Goal: Task Accomplishment & Management: Manage account settings

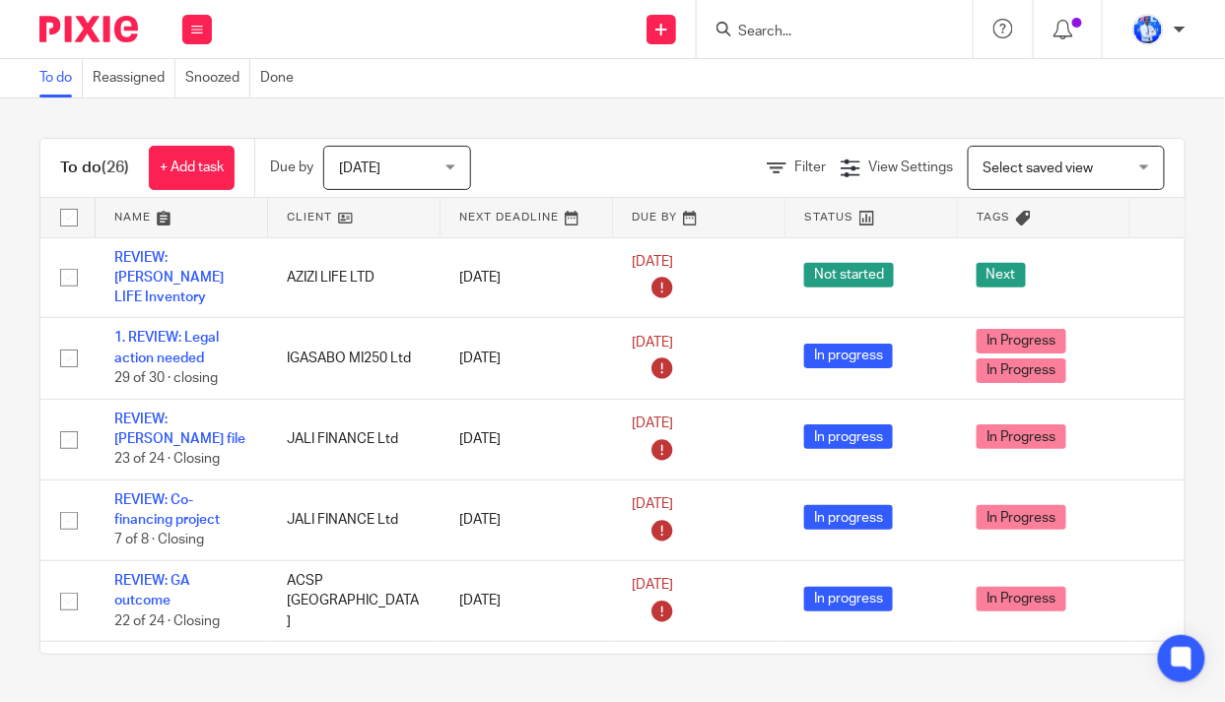
click at [176, 235] on link at bounding box center [181, 217] width 171 height 39
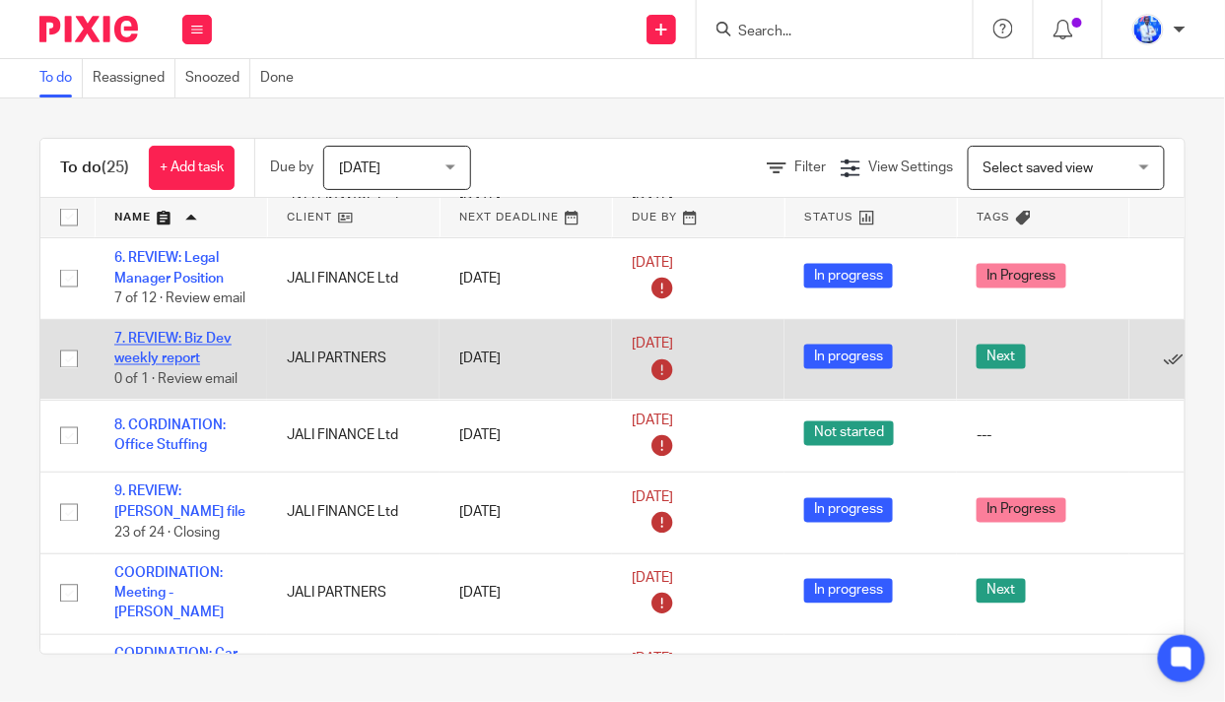
scroll to position [804, 0]
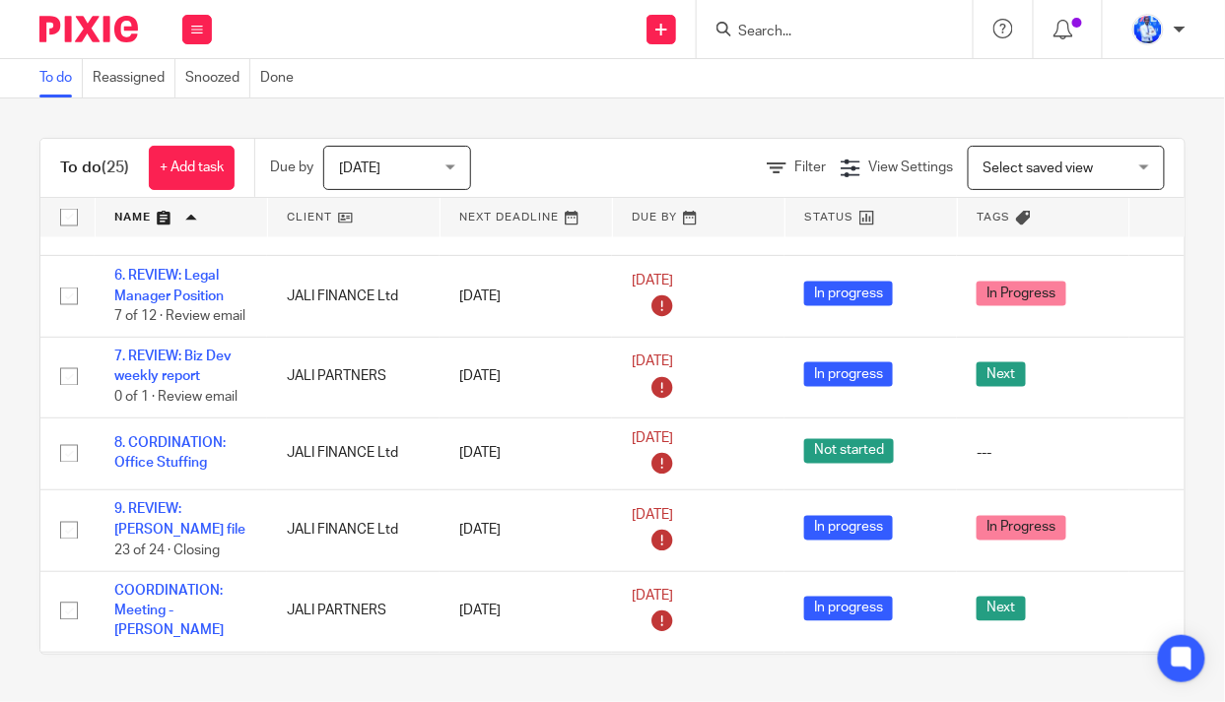
drag, startPoint x: 544, startPoint y: 23, endPoint x: 425, endPoint y: 39, distance: 120.4
click at [425, 39] on div "Send new email Create task Add client Get Support Contact via email Check our d…" at bounding box center [728, 29] width 993 height 58
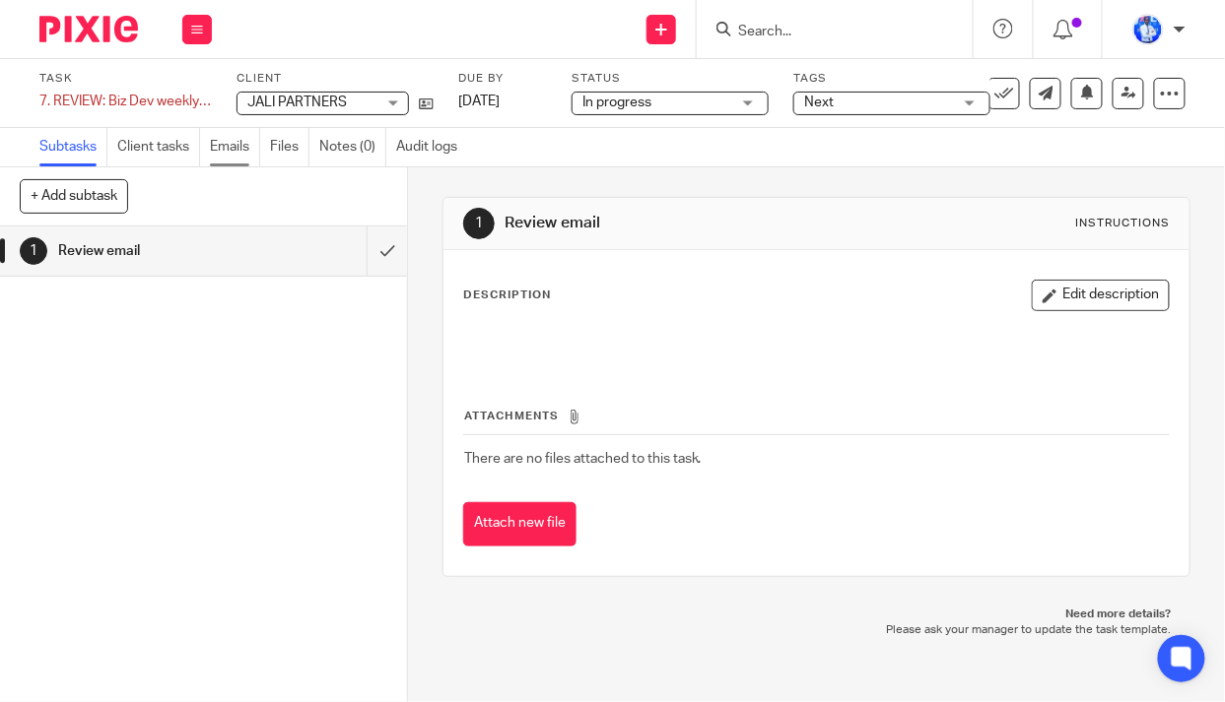
click at [235, 136] on link "Emails" at bounding box center [235, 147] width 50 height 38
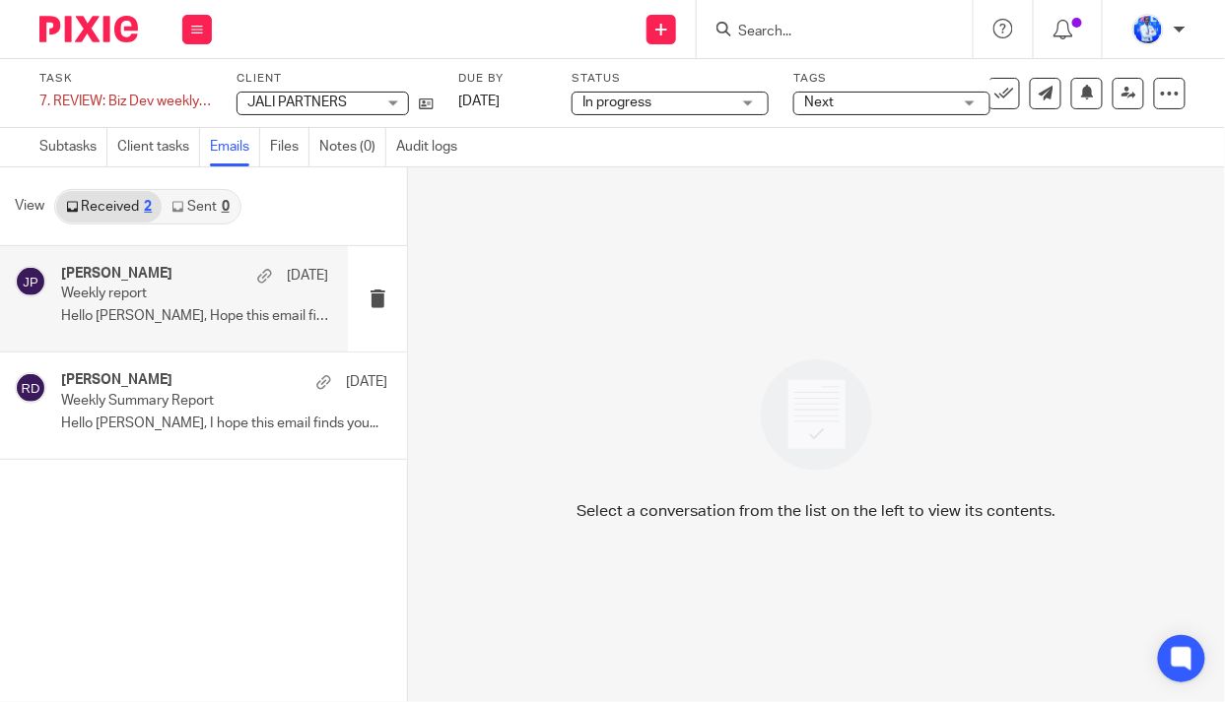
click at [197, 309] on p "Hello Cedric, Hope this email finds you..." at bounding box center [194, 316] width 267 height 17
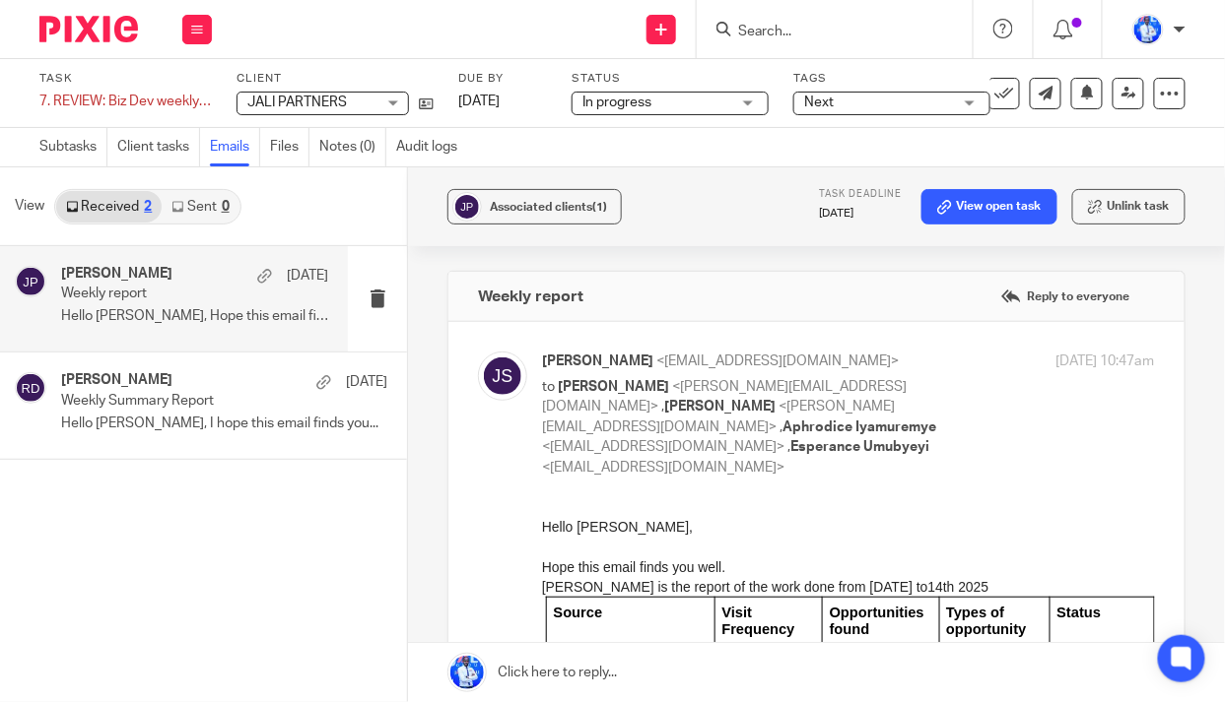
scroll to position [178, 0]
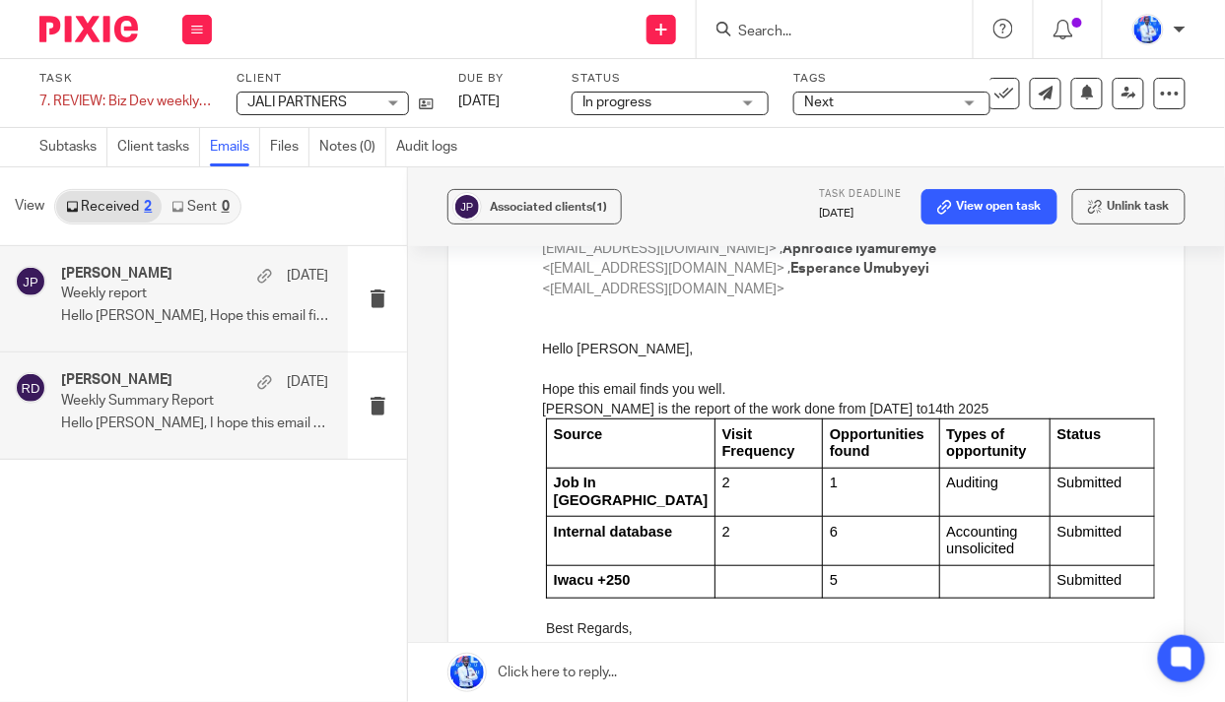
click at [150, 393] on p "Weekly Summary Report" at bounding box center [168, 401] width 214 height 17
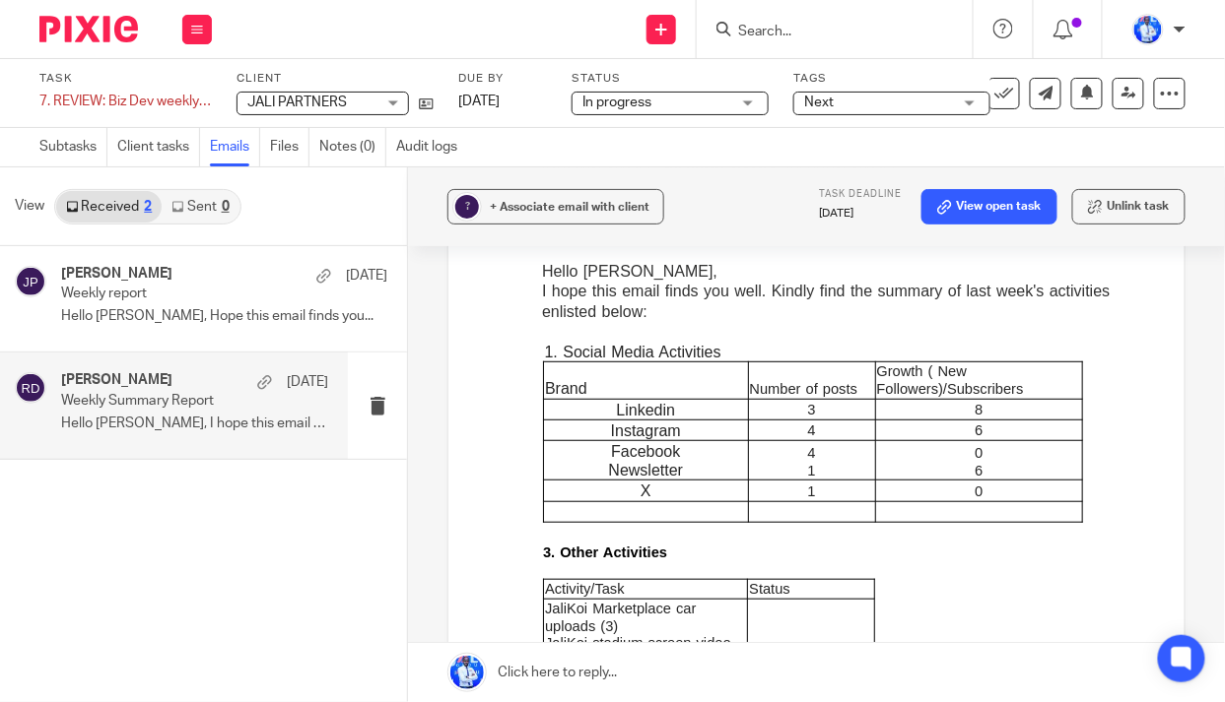
scroll to position [89, 0]
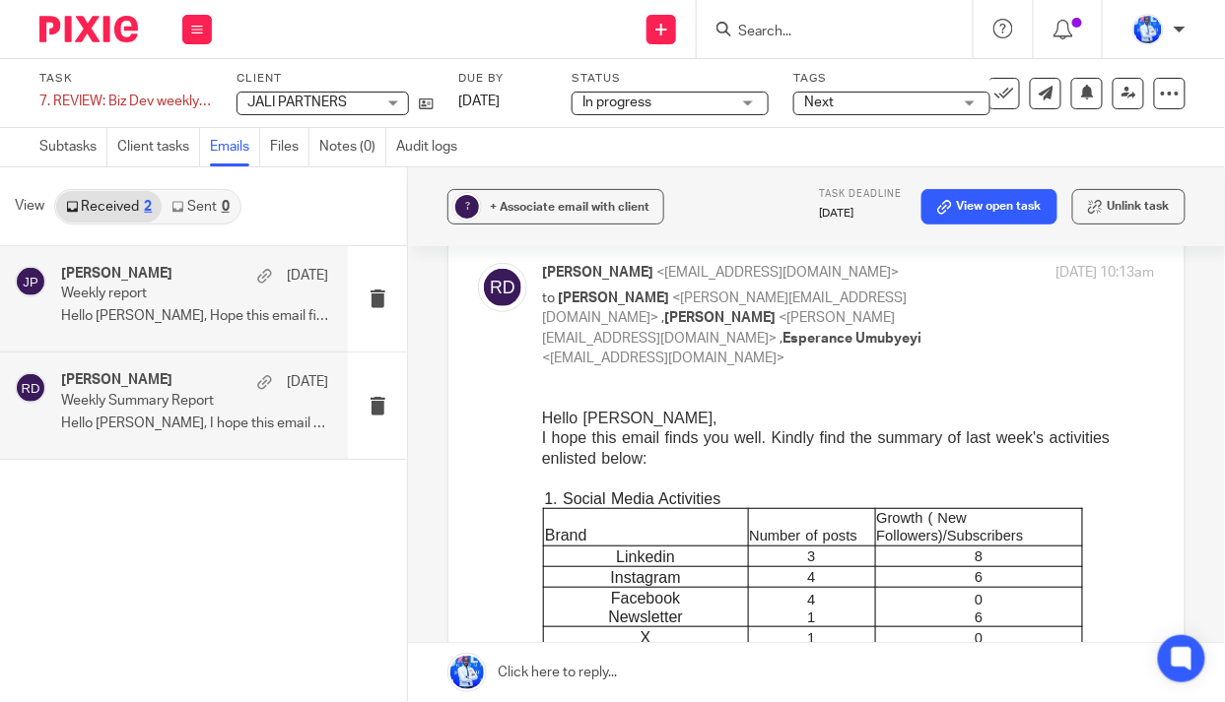
click at [200, 305] on div "Jolie Vivine Simbi 18 Aug Weekly report Hello Cedric, Hope this email finds you…" at bounding box center [194, 299] width 267 height 66
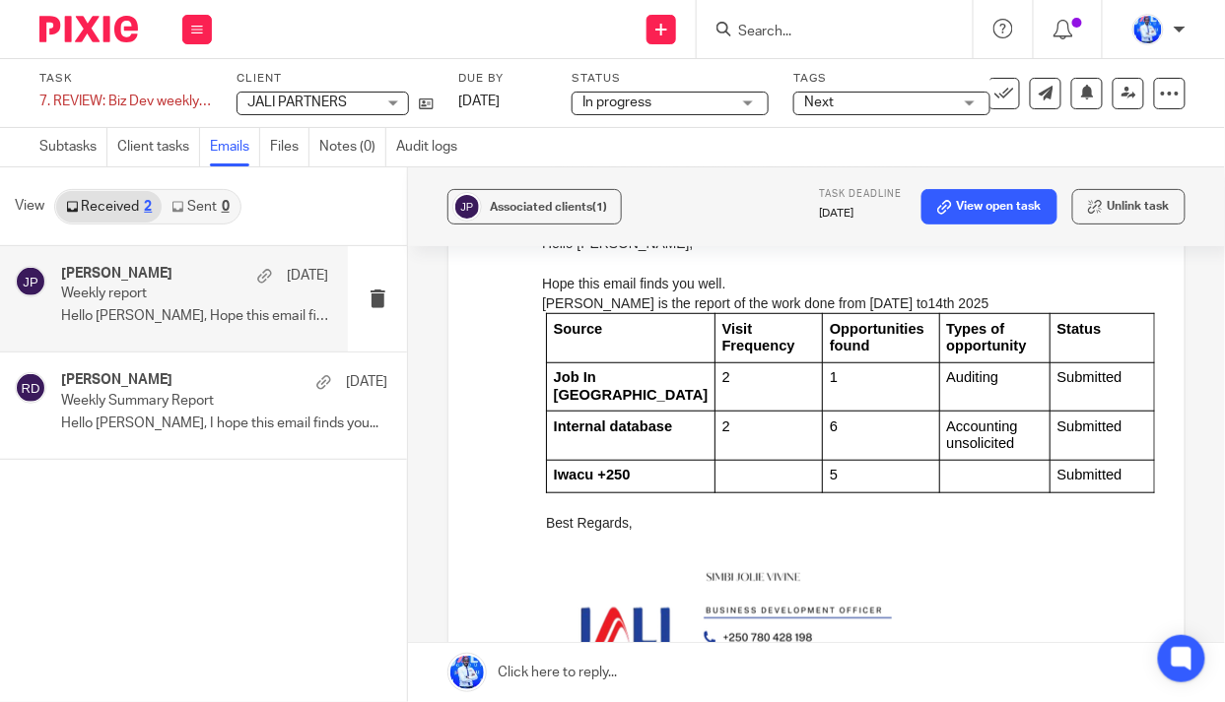
scroll to position [358, 0]
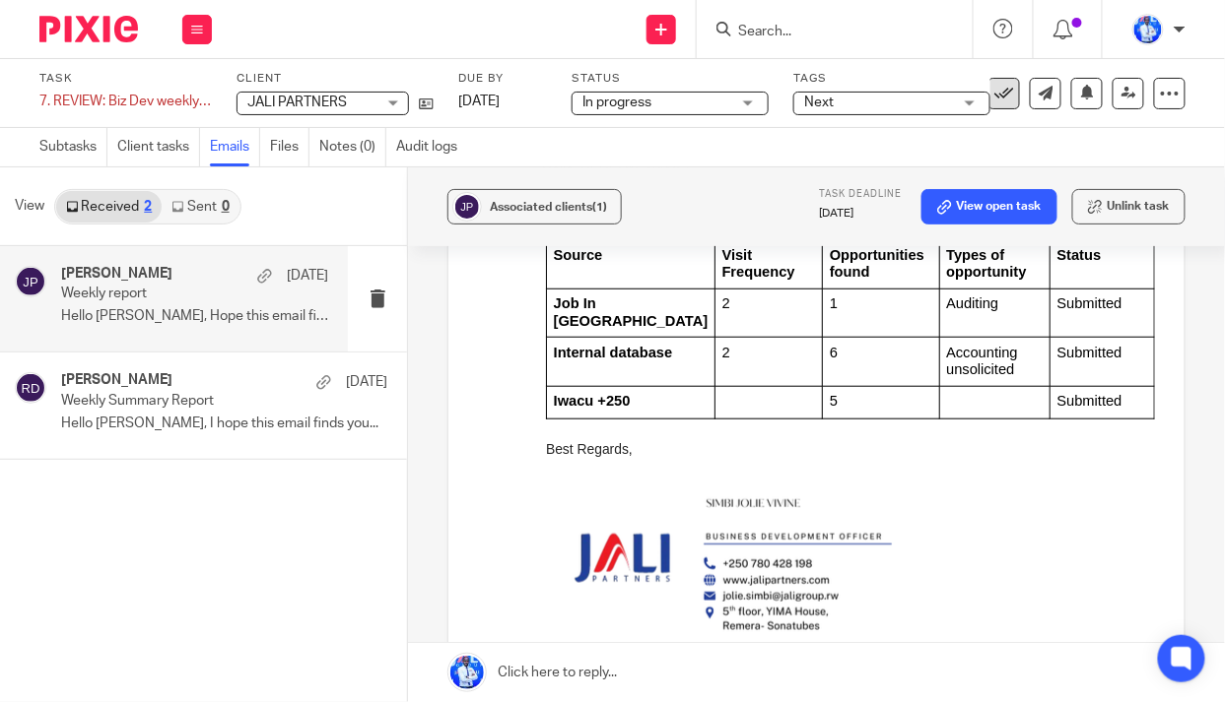
click at [994, 100] on icon at bounding box center [1004, 94] width 20 height 20
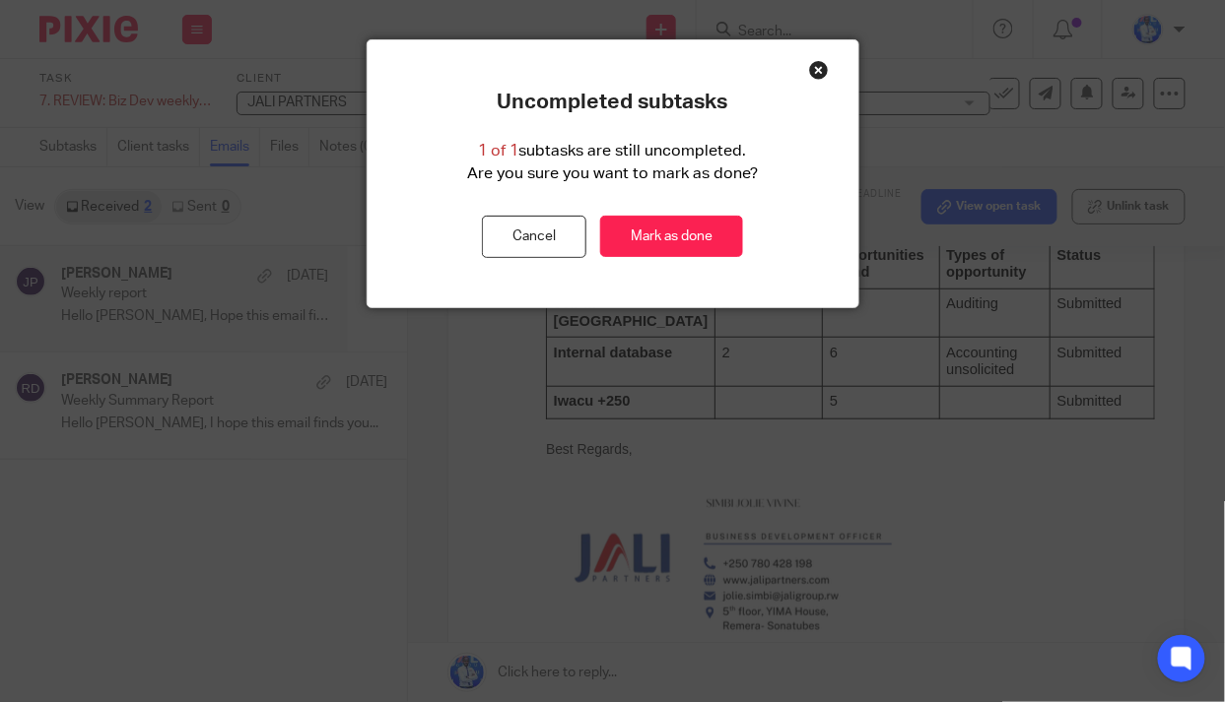
drag, startPoint x: 675, startPoint y: 233, endPoint x: 382, endPoint y: 91, distance: 325.2
click at [675, 232] on link "Mark as done" at bounding box center [671, 237] width 143 height 42
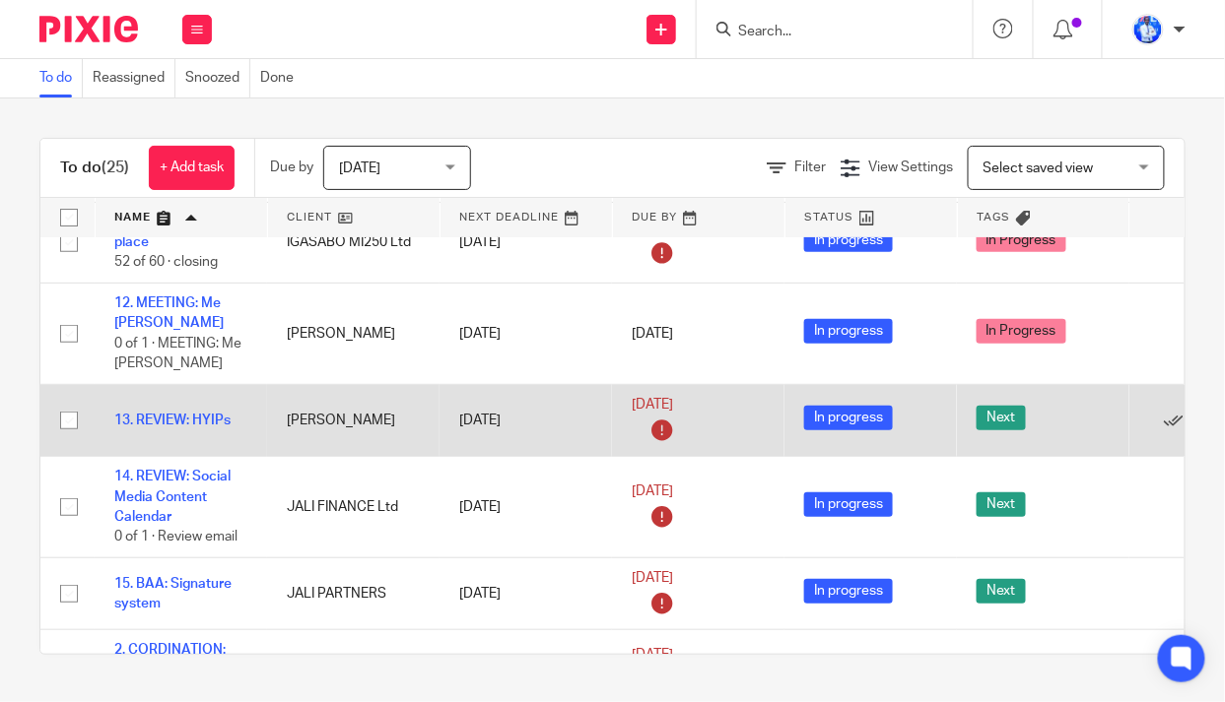
scroll to position [178, 0]
